Goal: Task Accomplishment & Management: Use online tool/utility

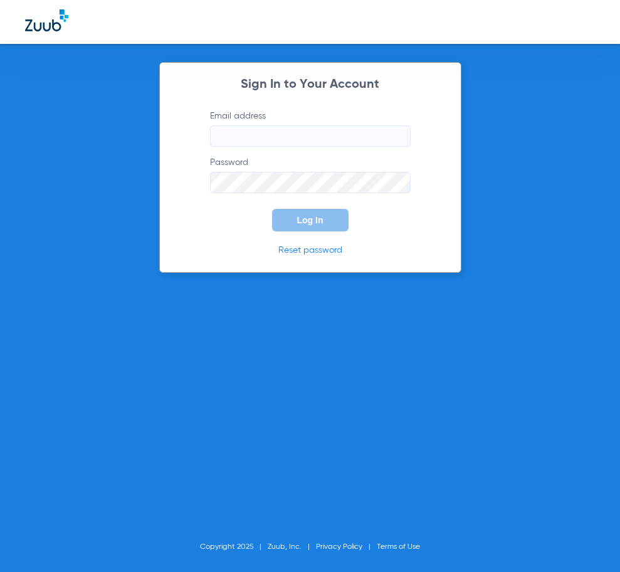
type input "[EMAIL_ADDRESS][DOMAIN_NAME]"
click at [326, 217] on button "Log In" at bounding box center [310, 220] width 76 height 23
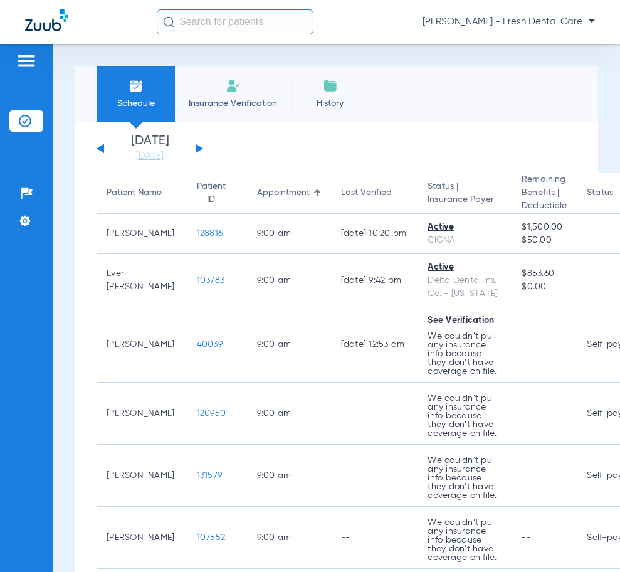
click at [221, 13] on input "text" at bounding box center [235, 21] width 157 height 25
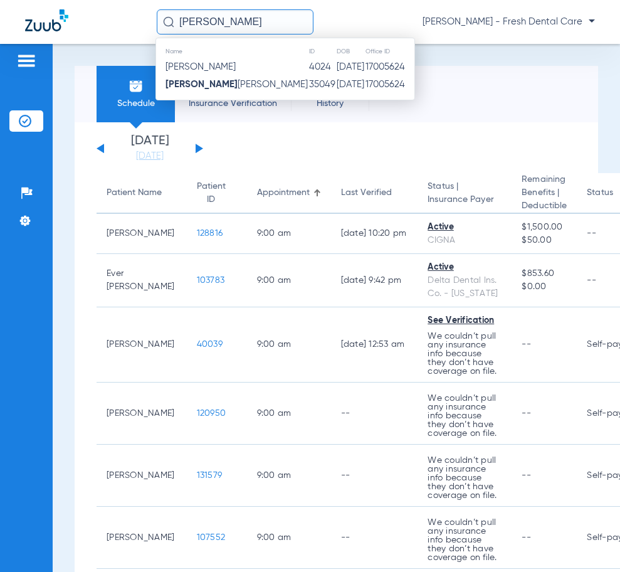
click at [308, 84] on td "35049" at bounding box center [322, 85] width 28 height 18
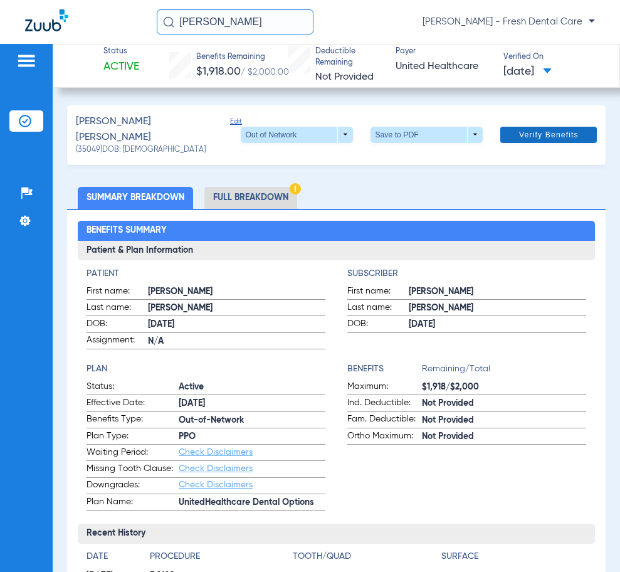
click at [528, 133] on span "Verify Benefits" at bounding box center [549, 135] width 60 height 10
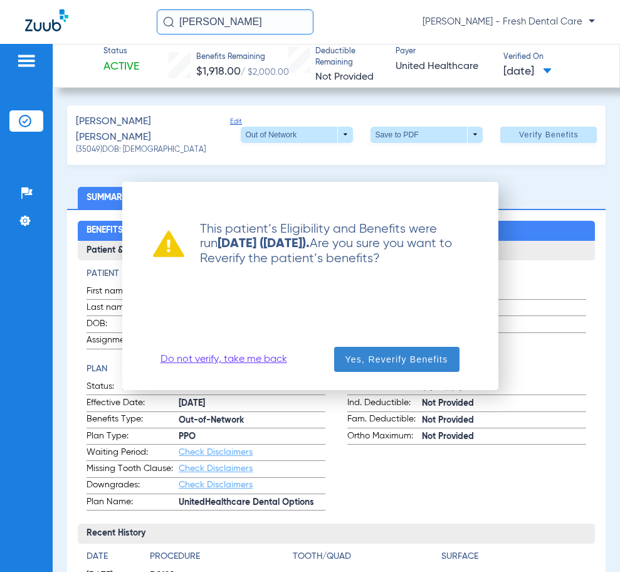
click at [394, 357] on span "Yes, Reverify Benefits" at bounding box center [396, 359] width 103 height 13
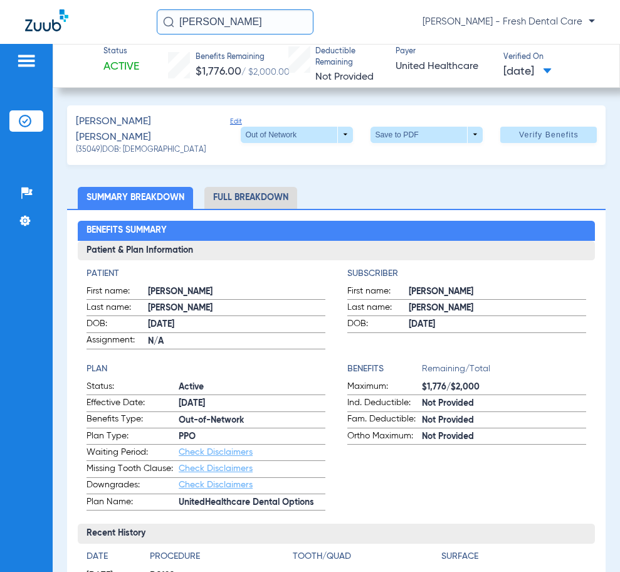
click at [275, 24] on input "[PERSON_NAME]" at bounding box center [235, 21] width 157 height 25
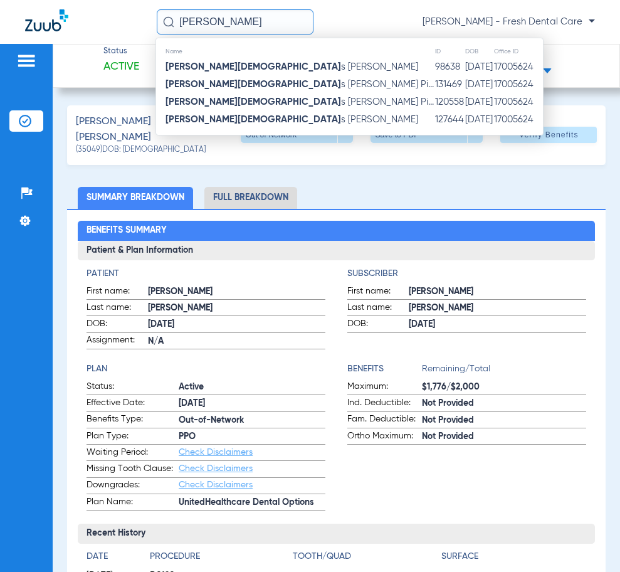
type input "[PERSON_NAME]"
click at [434, 103] on td "120558" at bounding box center [449, 102] width 30 height 18
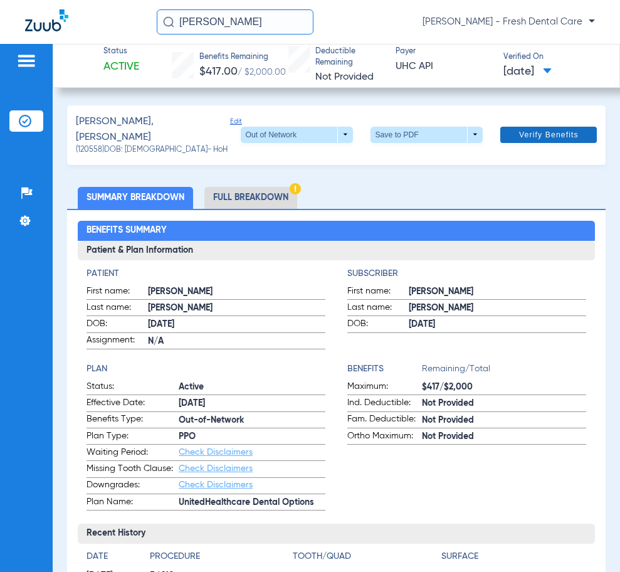
click at [523, 125] on span at bounding box center [548, 135] width 97 height 30
